Goal: Information Seeking & Learning: Understand process/instructions

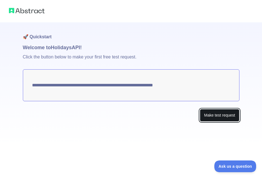
click at [217, 118] on button "Make test request" at bounding box center [219, 115] width 39 height 13
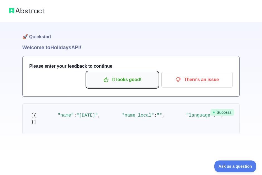
click at [128, 81] on p "It looks good!" at bounding box center [122, 79] width 63 height 9
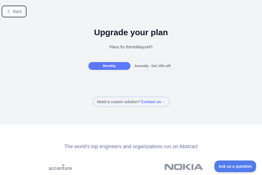
click at [19, 11] on span "Back" at bounding box center [17, 11] width 9 height 4
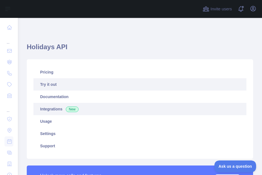
click at [55, 106] on link "Integrations New" at bounding box center [139, 109] width 213 height 12
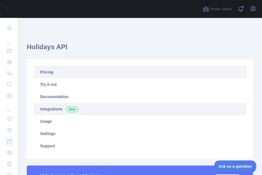
click at [46, 71] on link "Pricing" at bounding box center [139, 72] width 213 height 12
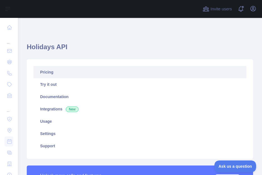
click at [72, 71] on link "Pricing" at bounding box center [139, 72] width 213 height 12
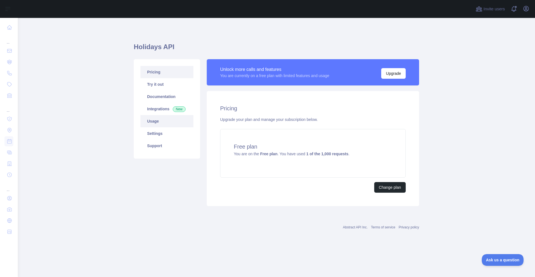
click at [156, 124] on link "Usage" at bounding box center [167, 121] width 53 height 12
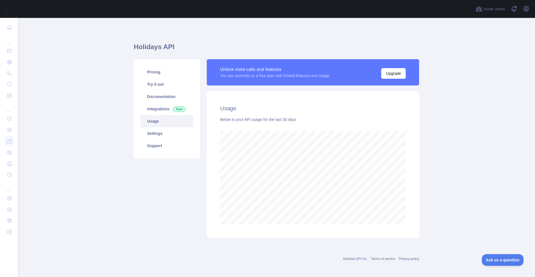
scroll to position [259, 518]
click at [157, 134] on link "Settings" at bounding box center [167, 133] width 53 height 12
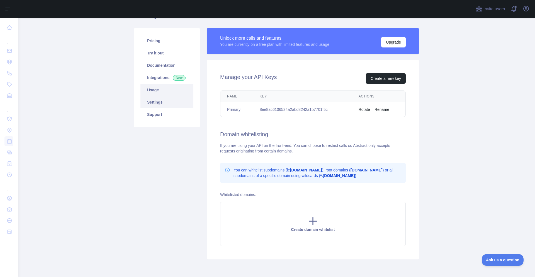
scroll to position [55, 0]
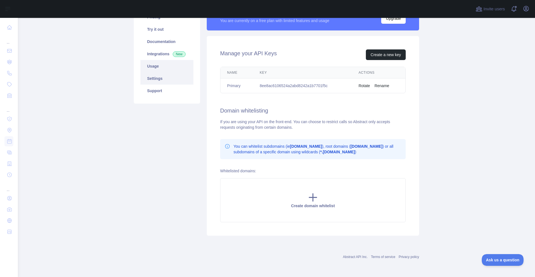
click at [262, 174] on icon at bounding box center [314, 198] width 8 height 8
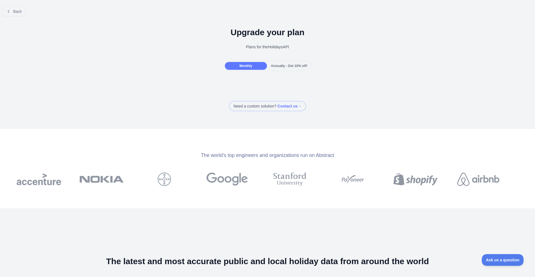
click at [262, 67] on span "Annually - Get 10% off!" at bounding box center [289, 66] width 37 height 4
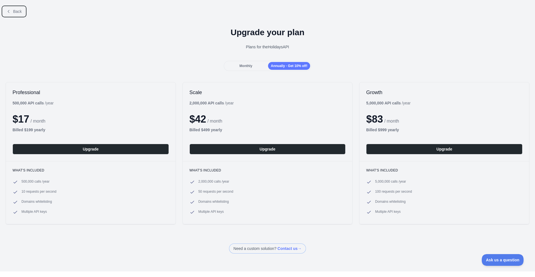
click at [22, 13] on span "Back" at bounding box center [17, 11] width 9 height 4
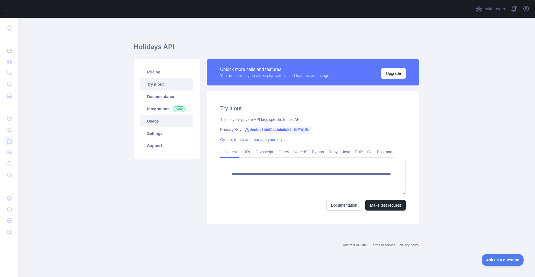
click at [160, 131] on link "Settings" at bounding box center [167, 133] width 53 height 12
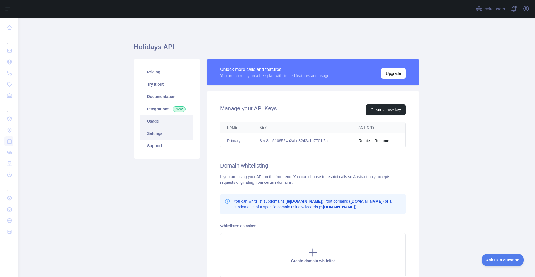
drag, startPoint x: 156, startPoint y: 124, endPoint x: 158, endPoint y: 121, distance: 3.6
click at [158, 121] on link "Usage" at bounding box center [167, 121] width 53 height 12
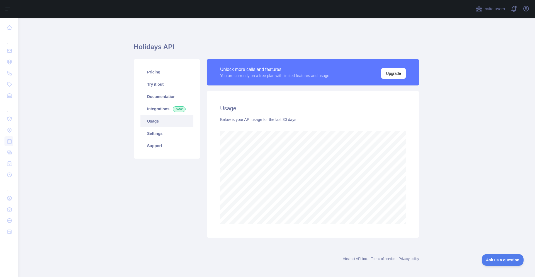
scroll to position [259, 518]
click at [154, 69] on link "Pricing" at bounding box center [167, 72] width 53 height 12
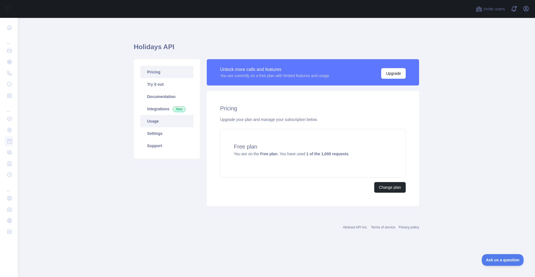
click at [152, 83] on link "Try it out" at bounding box center [167, 84] width 53 height 12
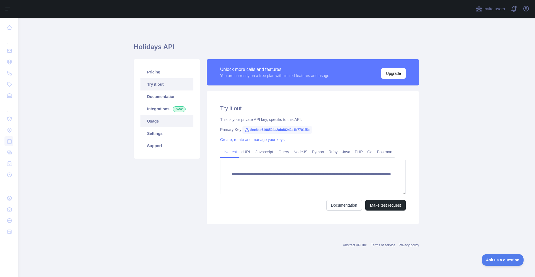
click at [246, 153] on link "cURL" at bounding box center [246, 151] width 14 height 9
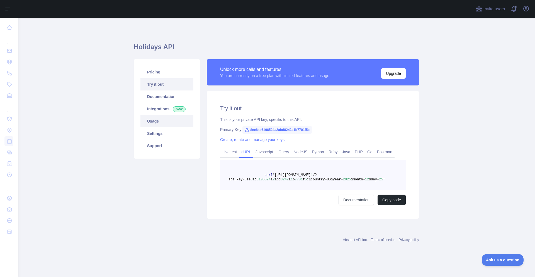
click at [262, 151] on link "Javascript" at bounding box center [265, 151] width 22 height 9
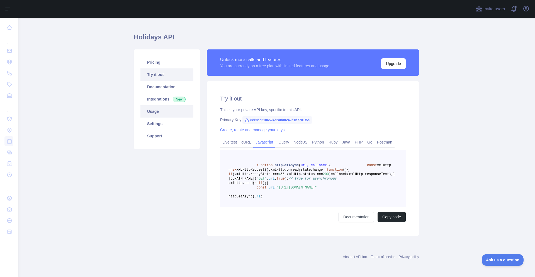
scroll to position [37, 0]
click at [262, 137] on link "NodeJS" at bounding box center [300, 141] width 18 height 9
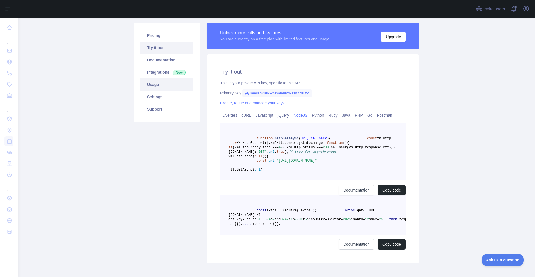
scroll to position [5, 0]
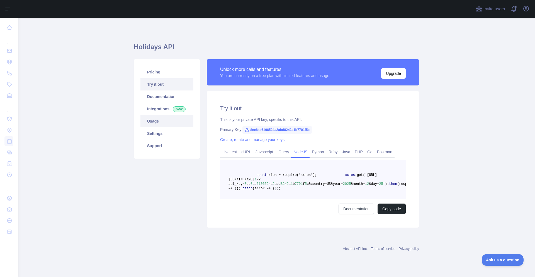
click at [262, 126] on span "8ee8ac6106524a2abd8242a1b7701f5c" at bounding box center [277, 130] width 69 height 8
click at [262, 174] on button "Copy code" at bounding box center [392, 208] width 28 height 11
click at [262, 137] on link "Create, rotate and manage your keys" at bounding box center [252, 139] width 64 height 4
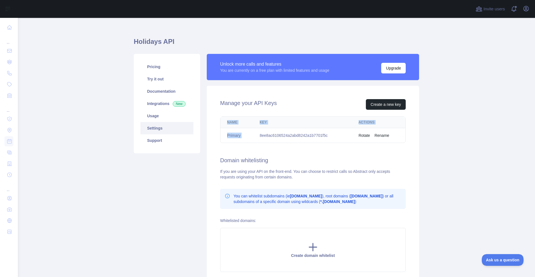
drag, startPoint x: 227, startPoint y: 123, endPoint x: 326, endPoint y: 132, distance: 99.7
click at [262, 132] on table "Name Key Actions Primary 8ee8ac6106524a2abd8242a1b7701f5c Rotate Rename" at bounding box center [313, 130] width 185 height 26
click at [229, 122] on th "Name" at bounding box center [237, 122] width 33 height 11
click at [227, 122] on th "Name" at bounding box center [237, 122] width 33 height 11
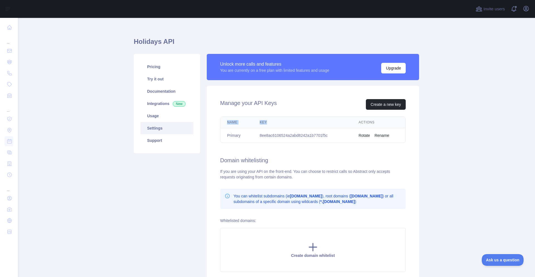
drag, startPoint x: 227, startPoint y: 122, endPoint x: 282, endPoint y: 123, distance: 54.7
click at [262, 123] on tr "Name Key Actions" at bounding box center [313, 122] width 185 height 11
copy tr "Name Key"
drag, startPoint x: 228, startPoint y: 136, endPoint x: 342, endPoint y: 135, distance: 114.3
click at [262, 135] on tr "Primary 8ee8ac6106524a2abd8242a1b7701f5c Rotate Rename" at bounding box center [313, 135] width 185 height 15
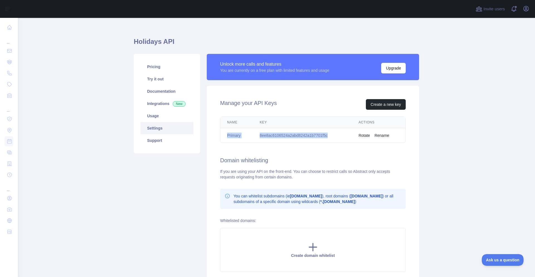
copy tr "Primary 8ee8ac6106524a2abd8242a1b7701f5c"
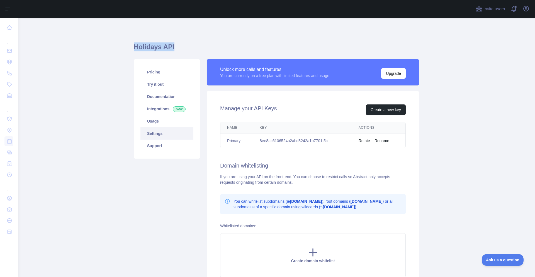
drag, startPoint x: 134, startPoint y: 46, endPoint x: 180, endPoint y: 44, distance: 45.5
click at [180, 44] on h1 "Holidays API" at bounding box center [277, 48] width 286 height 13
copy h1 "Holidays API"
